Goal: Task Accomplishment & Management: Manage account settings

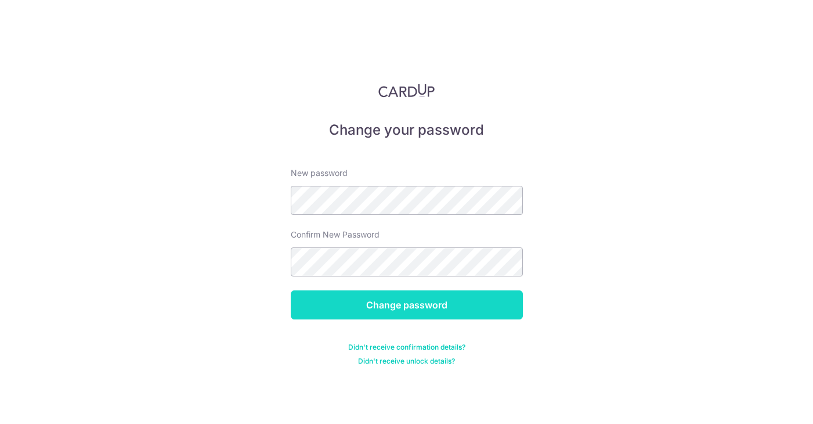
click at [512, 306] on input "Change password" at bounding box center [407, 304] width 232 height 29
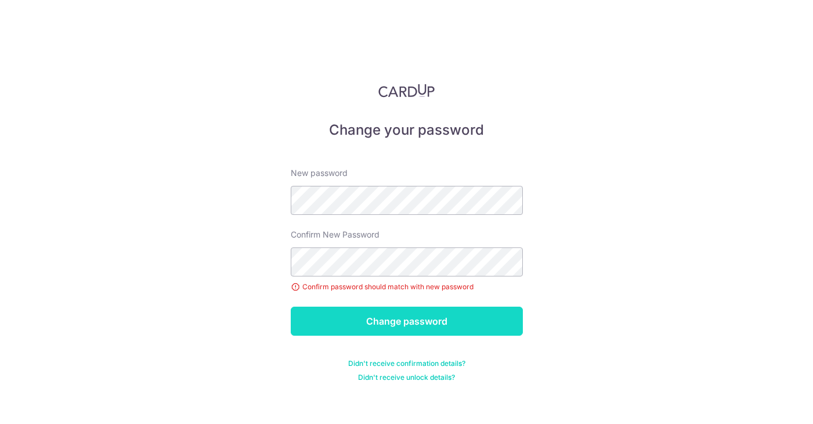
click at [374, 316] on input "Change password" at bounding box center [407, 320] width 232 height 29
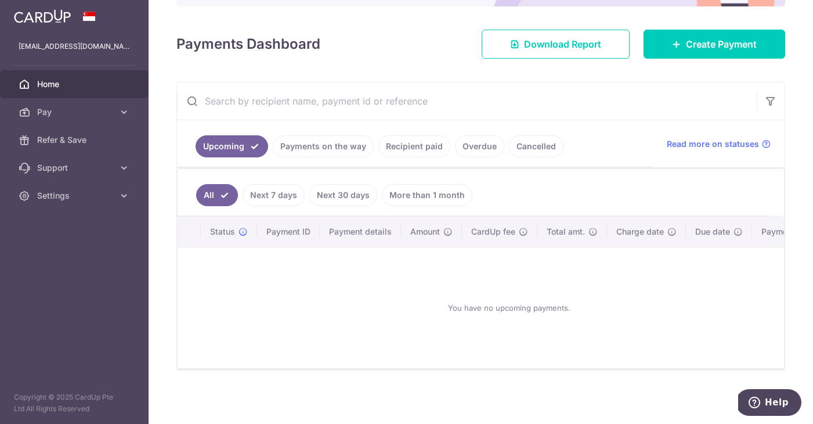
scroll to position [143, 0]
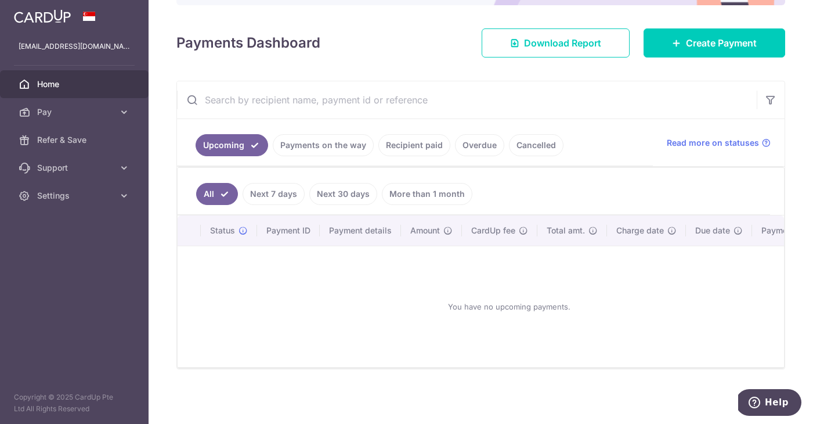
click at [282, 187] on link "Next 7 days" at bounding box center [274, 194] width 62 height 22
click at [337, 145] on link "Payments on the way" at bounding box center [323, 145] width 101 height 22
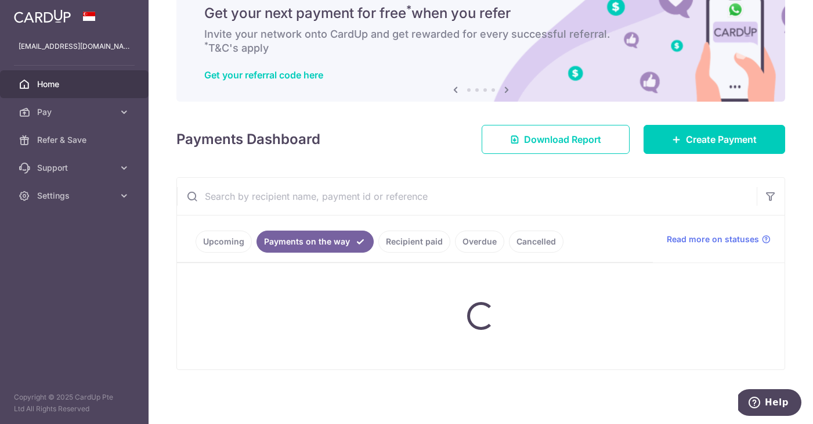
scroll to position [94, 0]
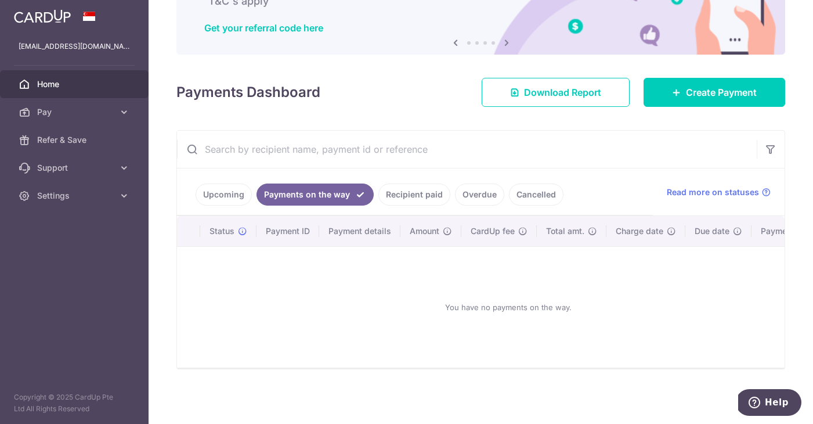
click at [410, 192] on link "Recipient paid" at bounding box center [414, 194] width 72 height 22
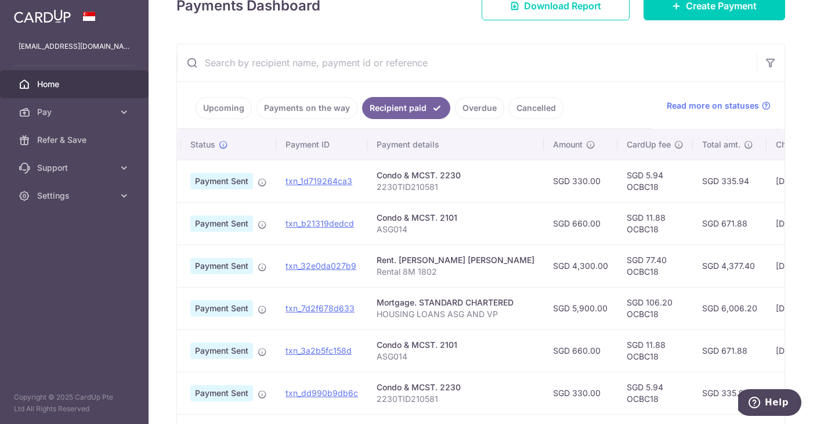
scroll to position [0, 0]
